Goal: Obtain resource: Download file/media

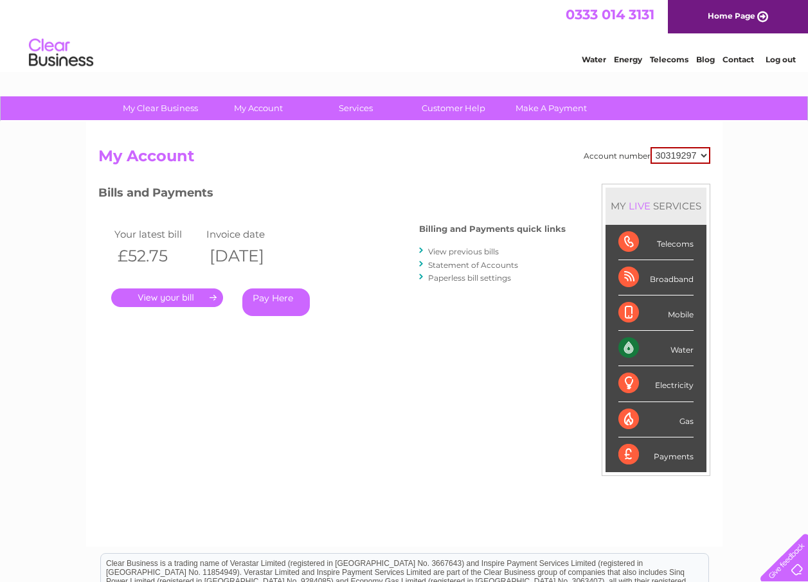
click at [183, 298] on link "." at bounding box center [167, 298] width 112 height 19
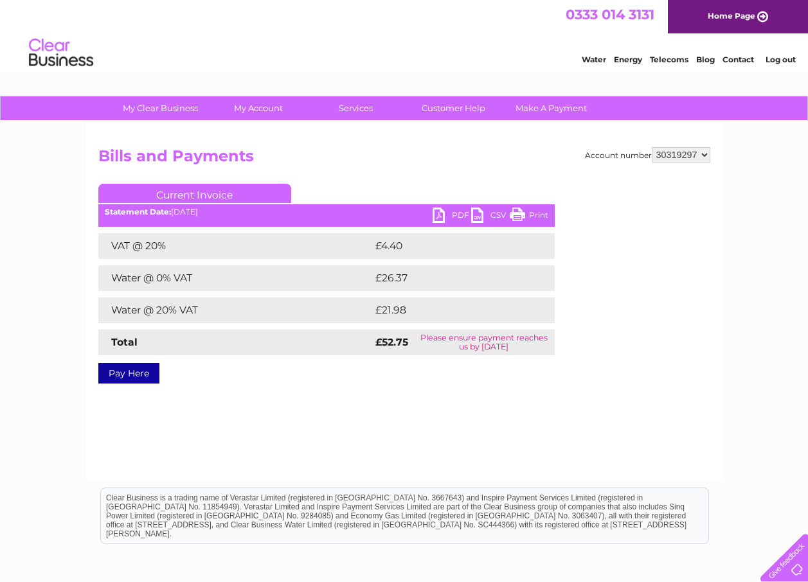
click at [446, 206] on ul "Current Invoice" at bounding box center [326, 196] width 456 height 24
click at [435, 215] on link "PDF" at bounding box center [452, 217] width 39 height 19
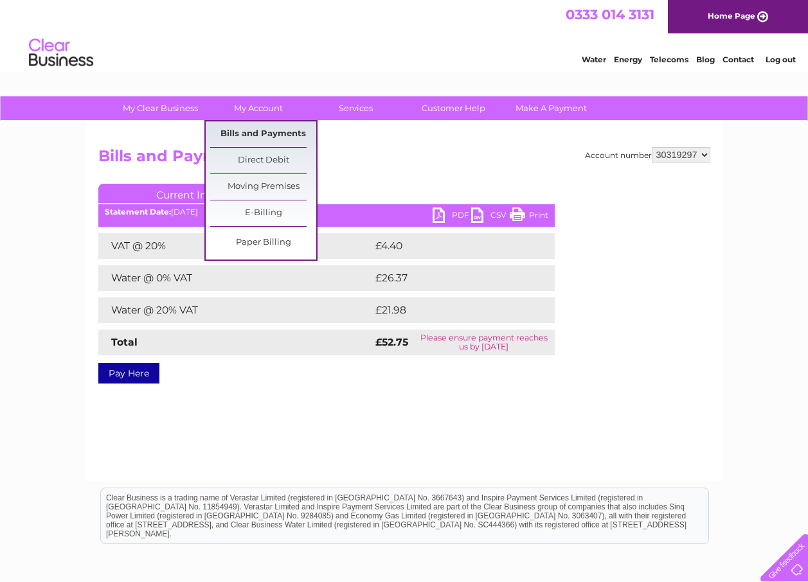
click at [267, 127] on link "Bills and Payments" at bounding box center [263, 135] width 106 height 26
click at [270, 136] on link "Bills and Payments" at bounding box center [263, 135] width 106 height 26
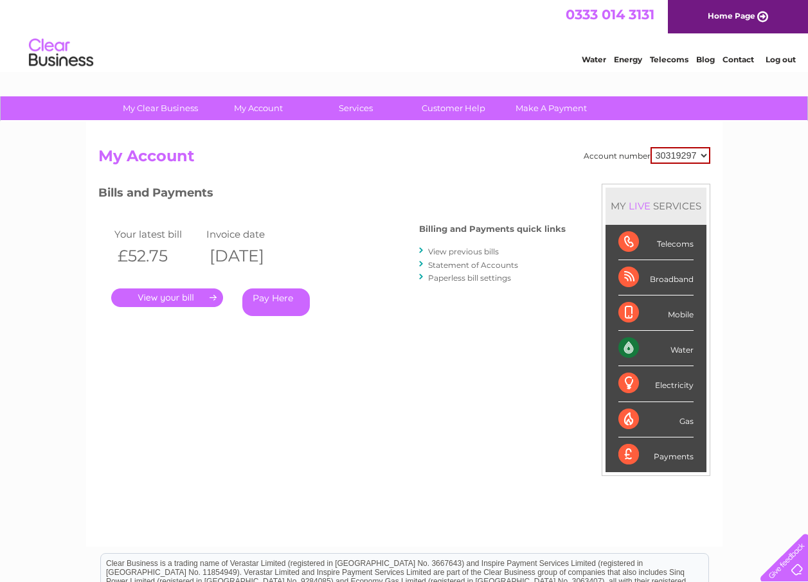
click at [460, 250] on link "View previous bills" at bounding box center [463, 252] width 71 height 10
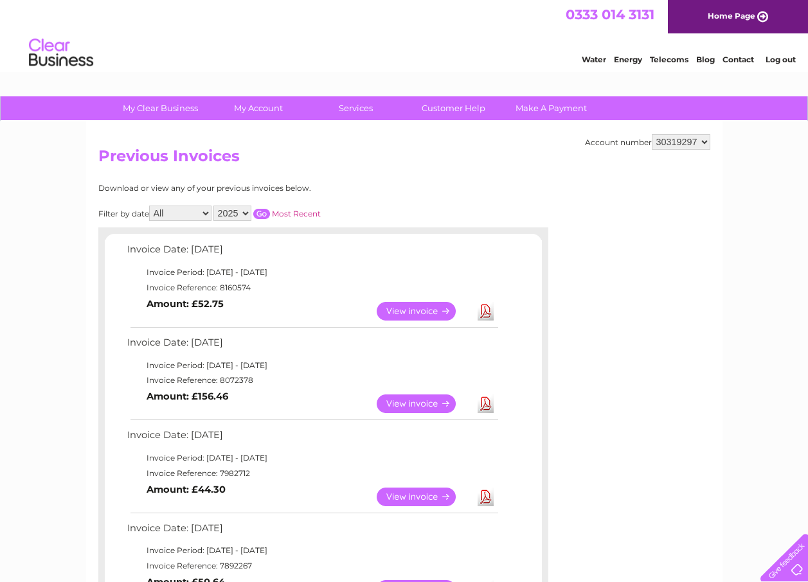
click at [409, 396] on link "View" at bounding box center [424, 404] width 95 height 19
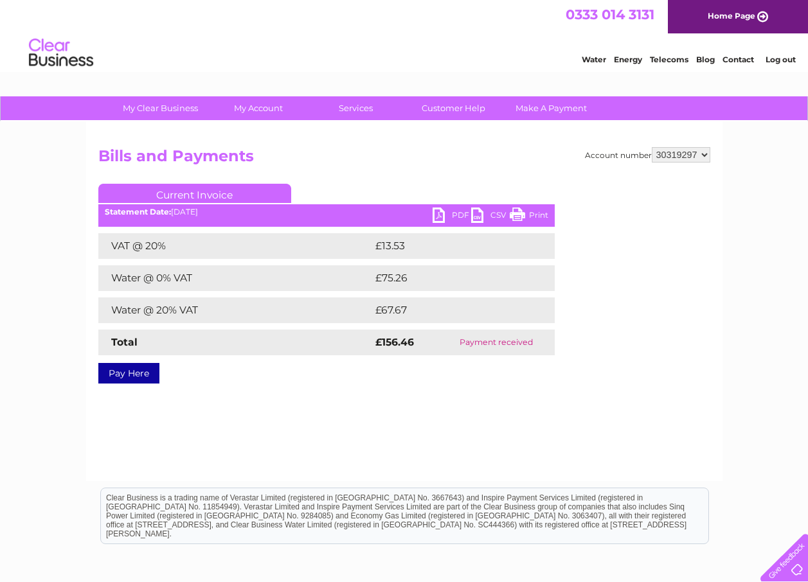
click at [436, 211] on link "PDF" at bounding box center [452, 217] width 39 height 19
